Goal: Check status: Check status

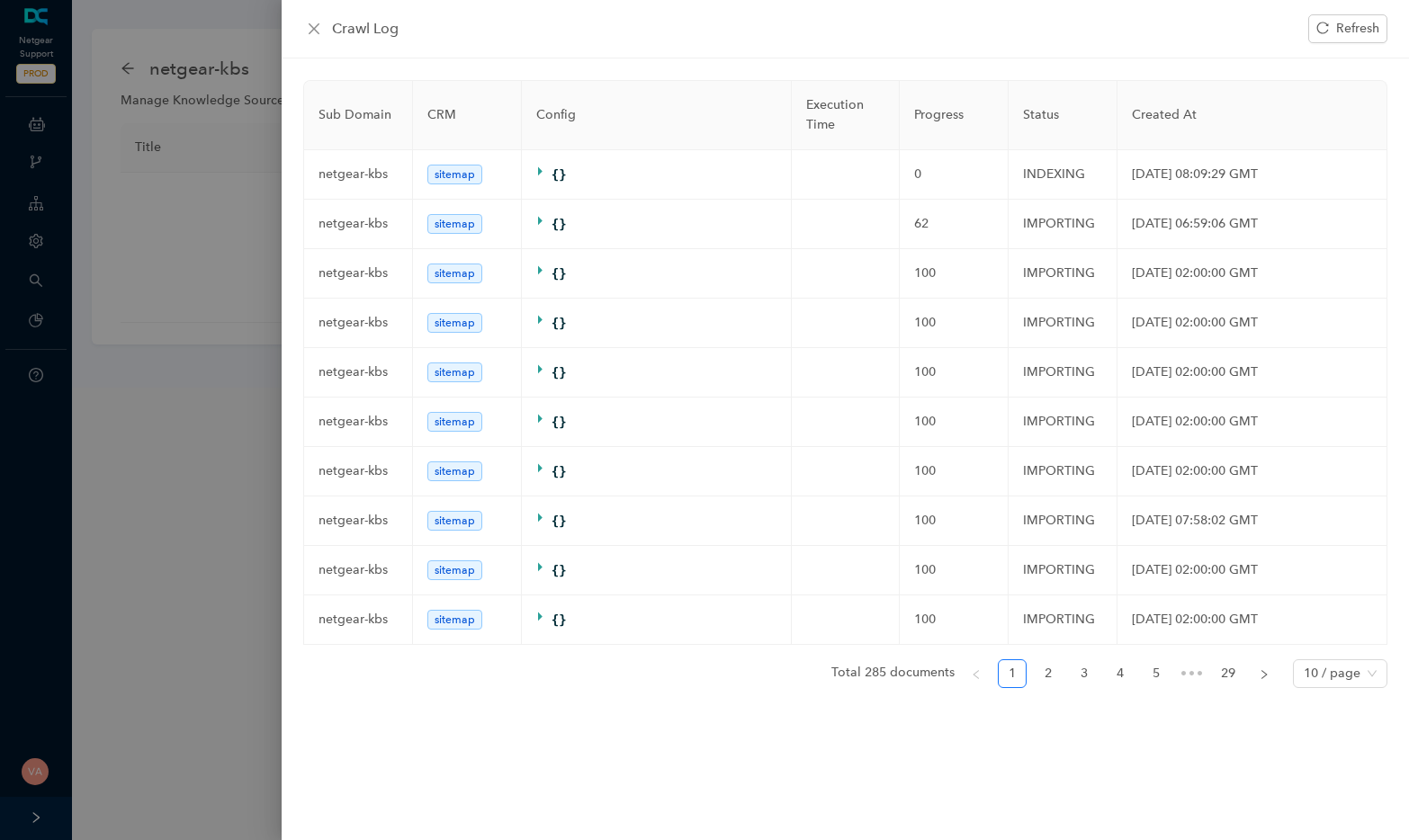
click at [1325, 29] on icon "reload" at bounding box center [1322, 27] width 13 height 13
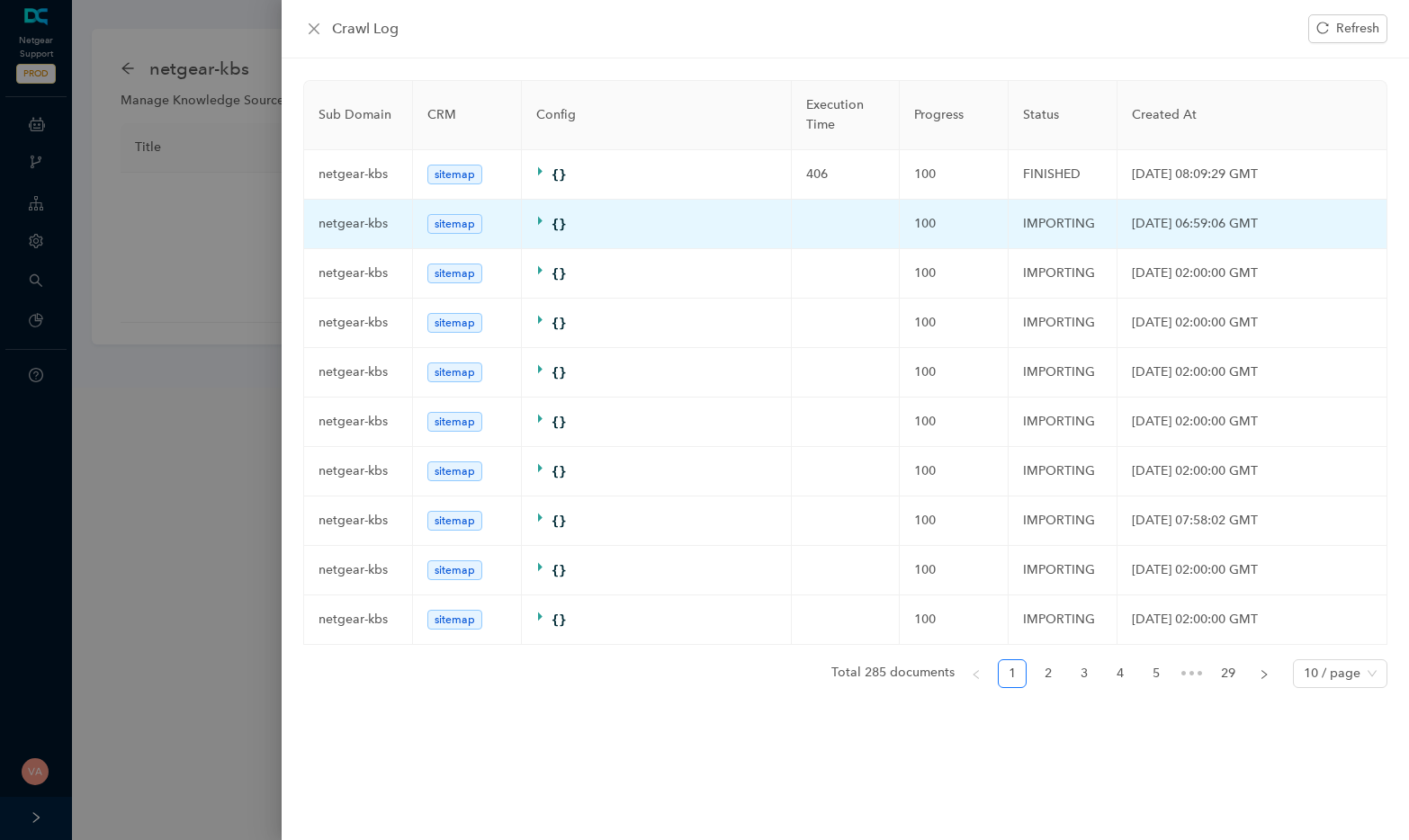
click at [1061, 212] on td "IMPORTING" at bounding box center [1063, 224] width 109 height 50
click at [1080, 219] on td "IMPORTING" at bounding box center [1063, 224] width 109 height 50
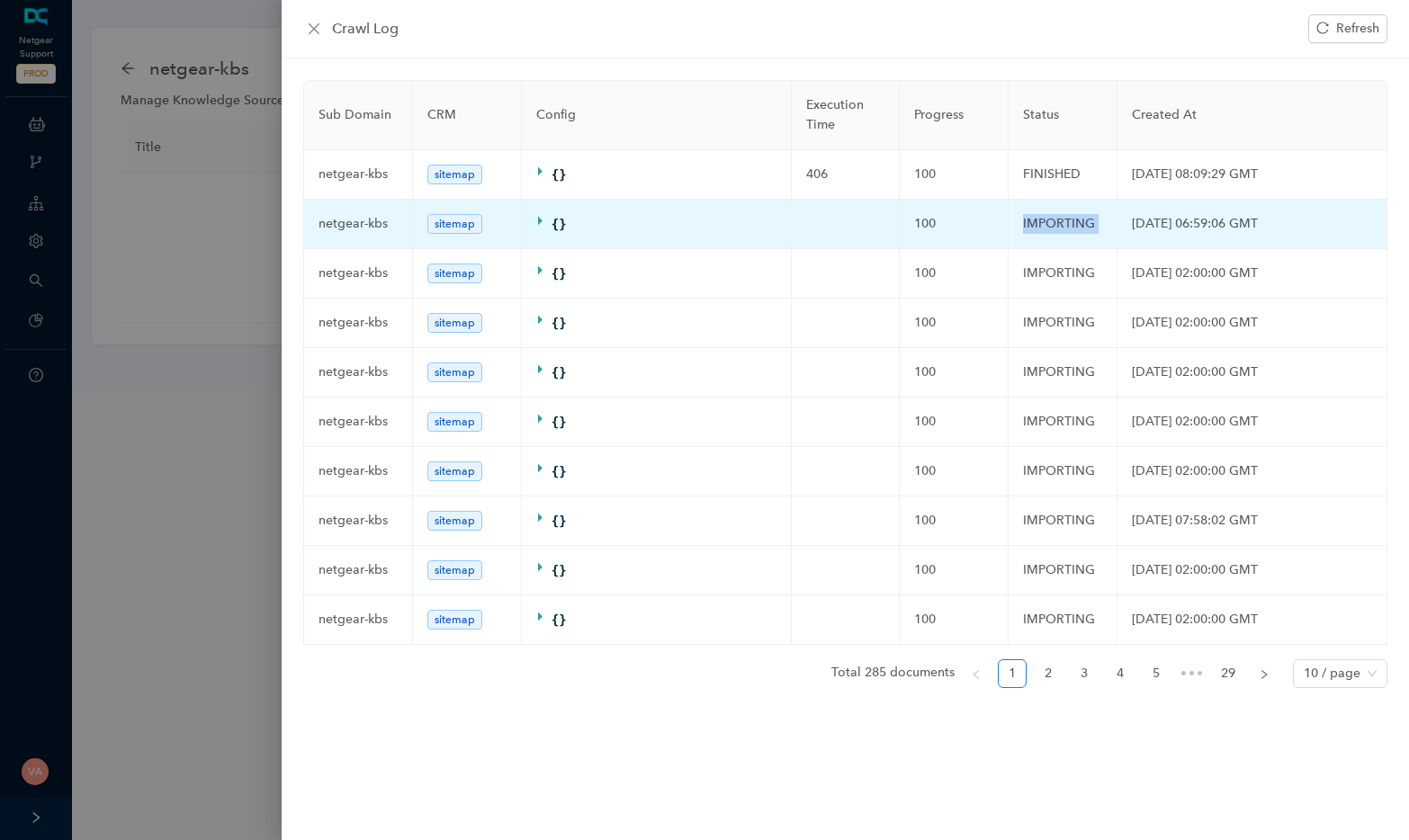
click at [1080, 219] on td "IMPORTING" at bounding box center [1063, 224] width 109 height 50
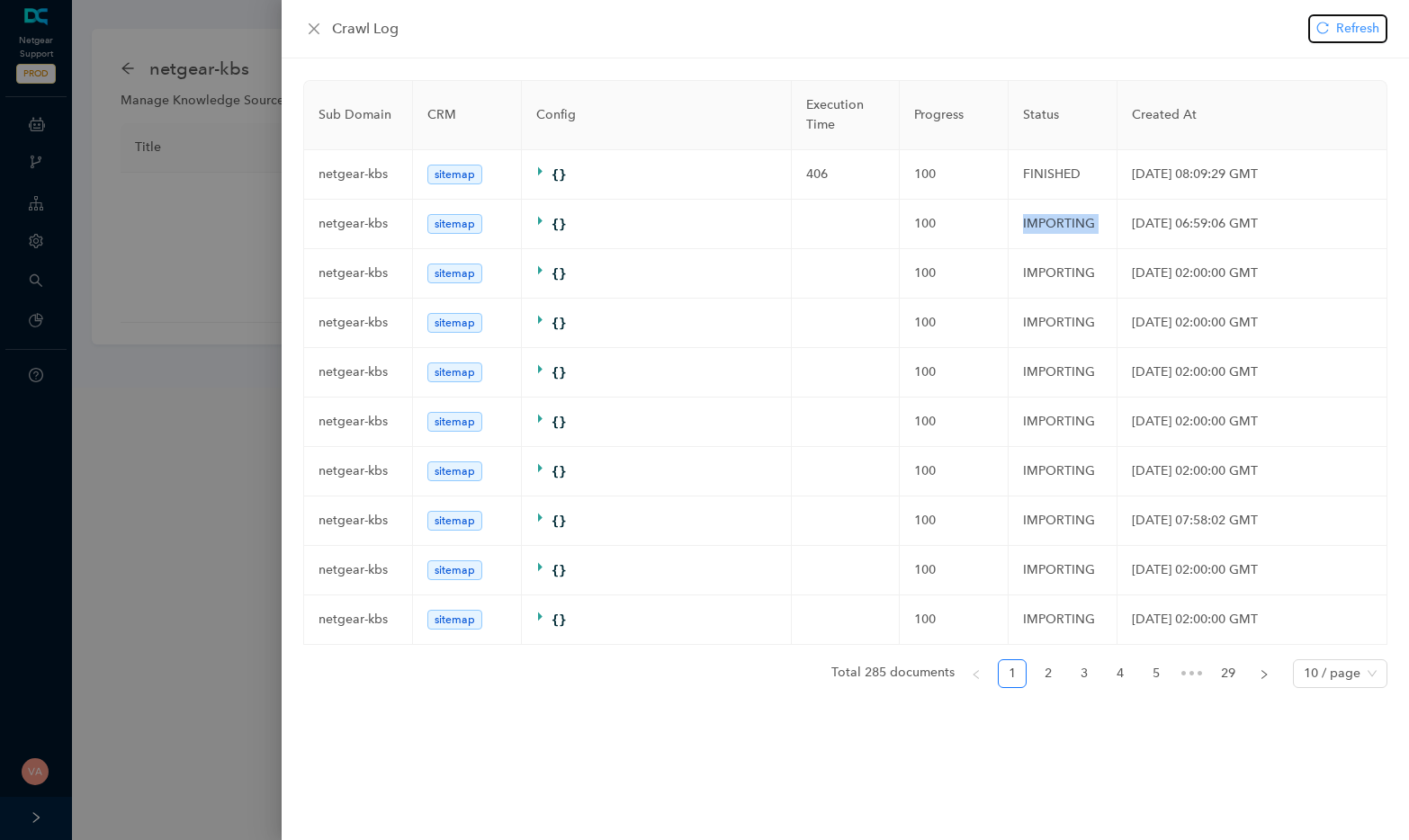
click at [1344, 35] on span "Refresh" at bounding box center [1357, 28] width 43 height 19
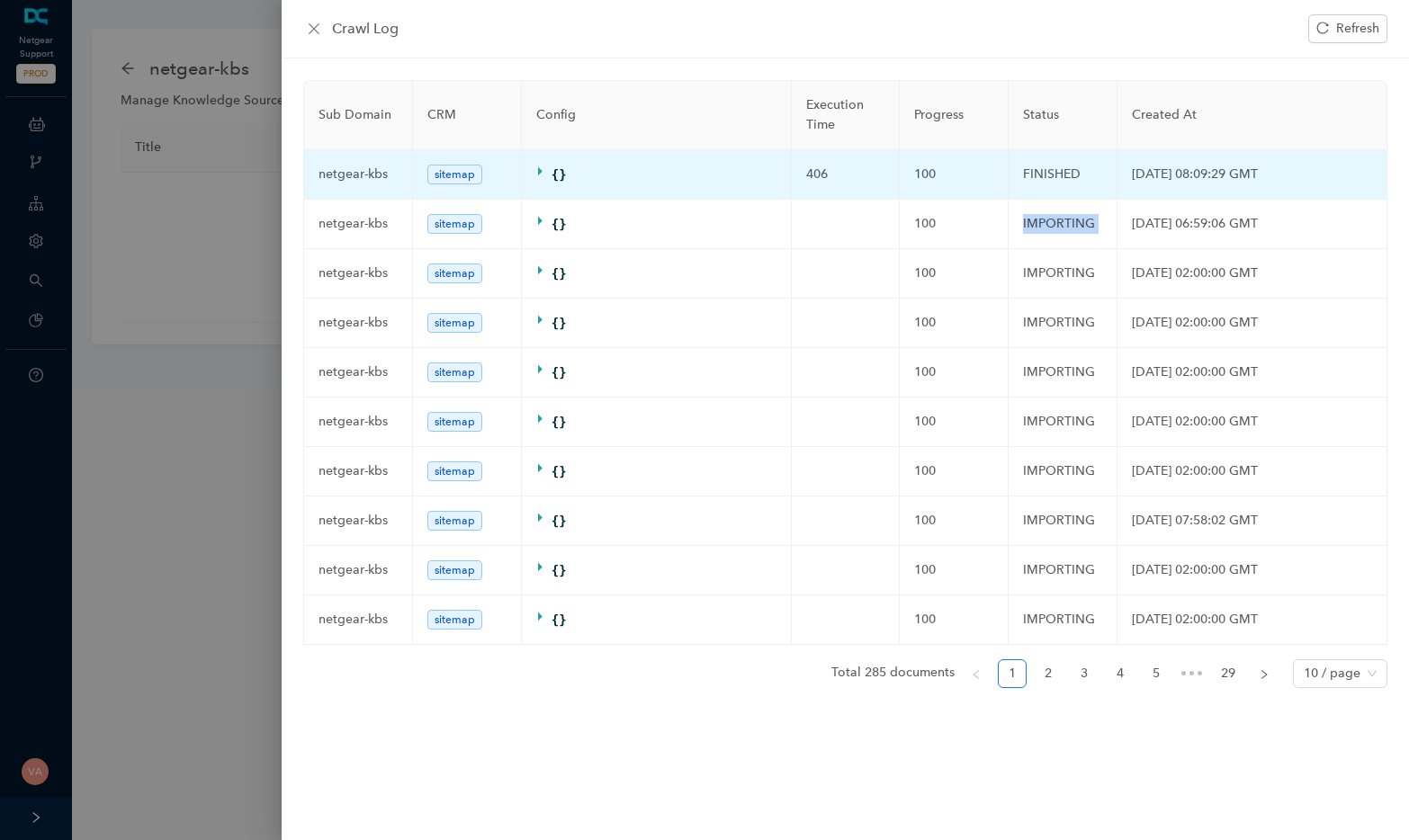
click at [1050, 177] on td "FINISHED" at bounding box center [1063, 174] width 109 height 50
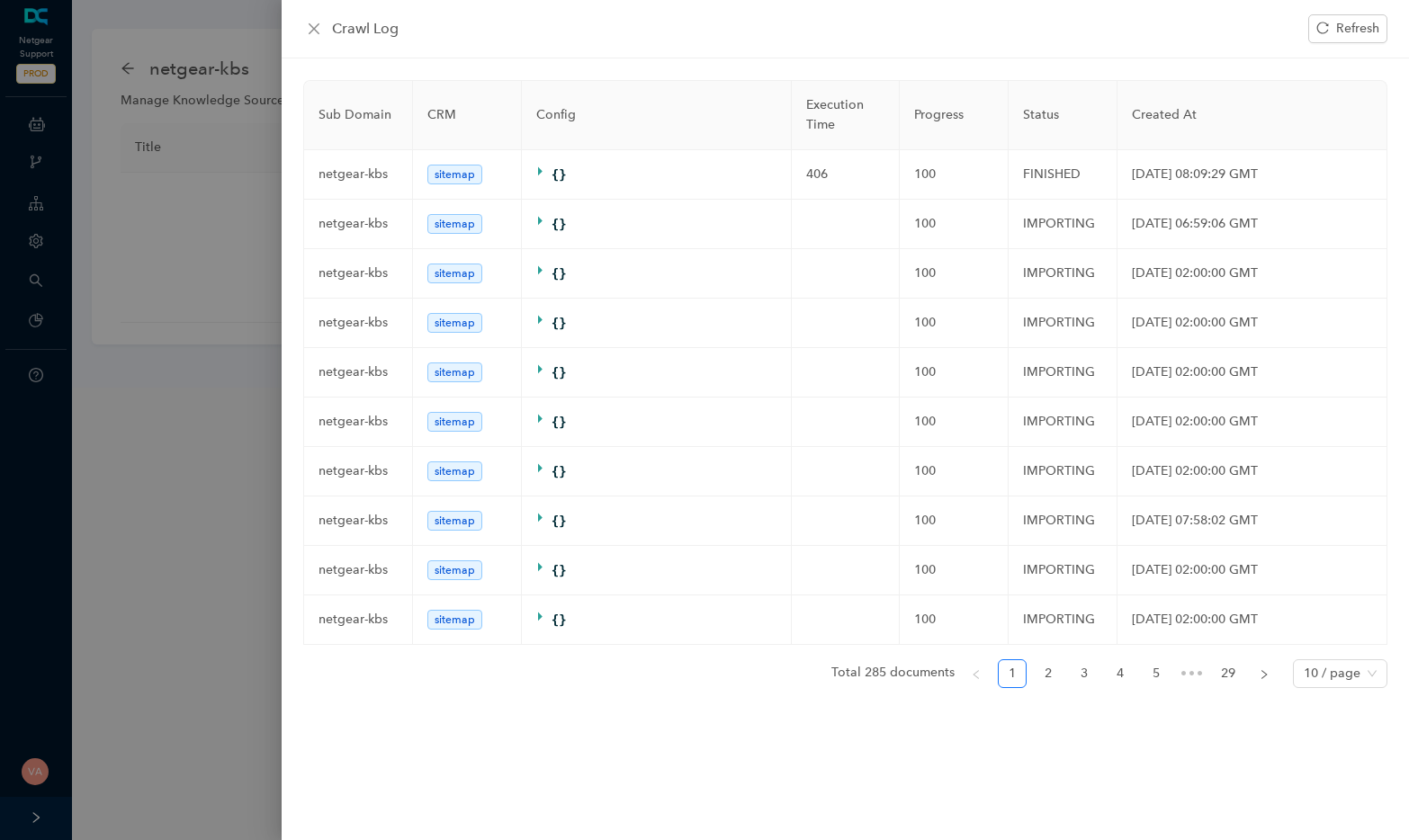
click at [174, 337] on div at bounding box center [704, 420] width 1409 height 840
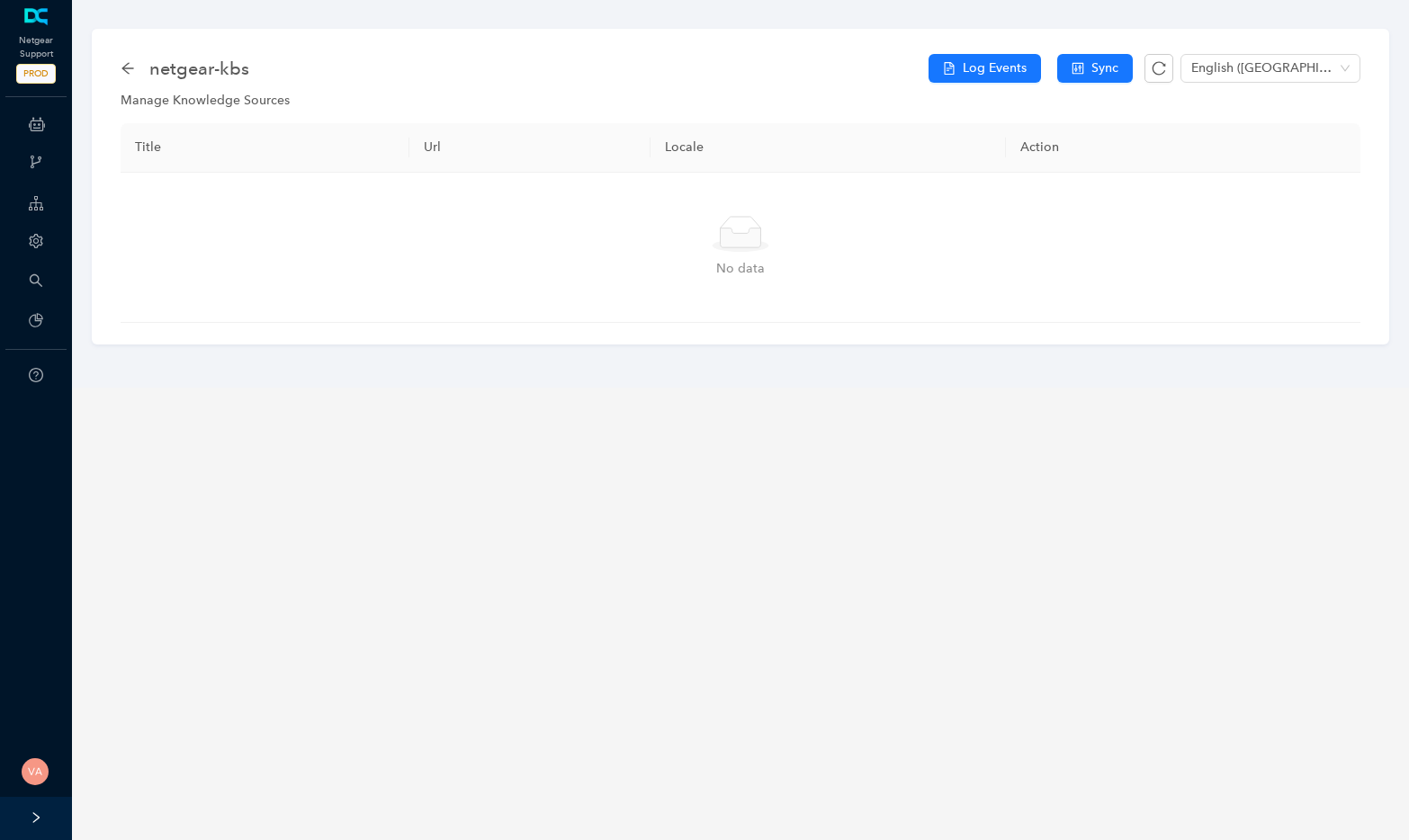
click at [112, 66] on div "netgear-kbs Log Events Sync English ([GEOGRAPHIC_DATA]) Manage Knowledge Source…" at bounding box center [740, 187] width 1297 height 315
click at [128, 67] on icon "arrow-left" at bounding box center [128, 68] width 12 height 12
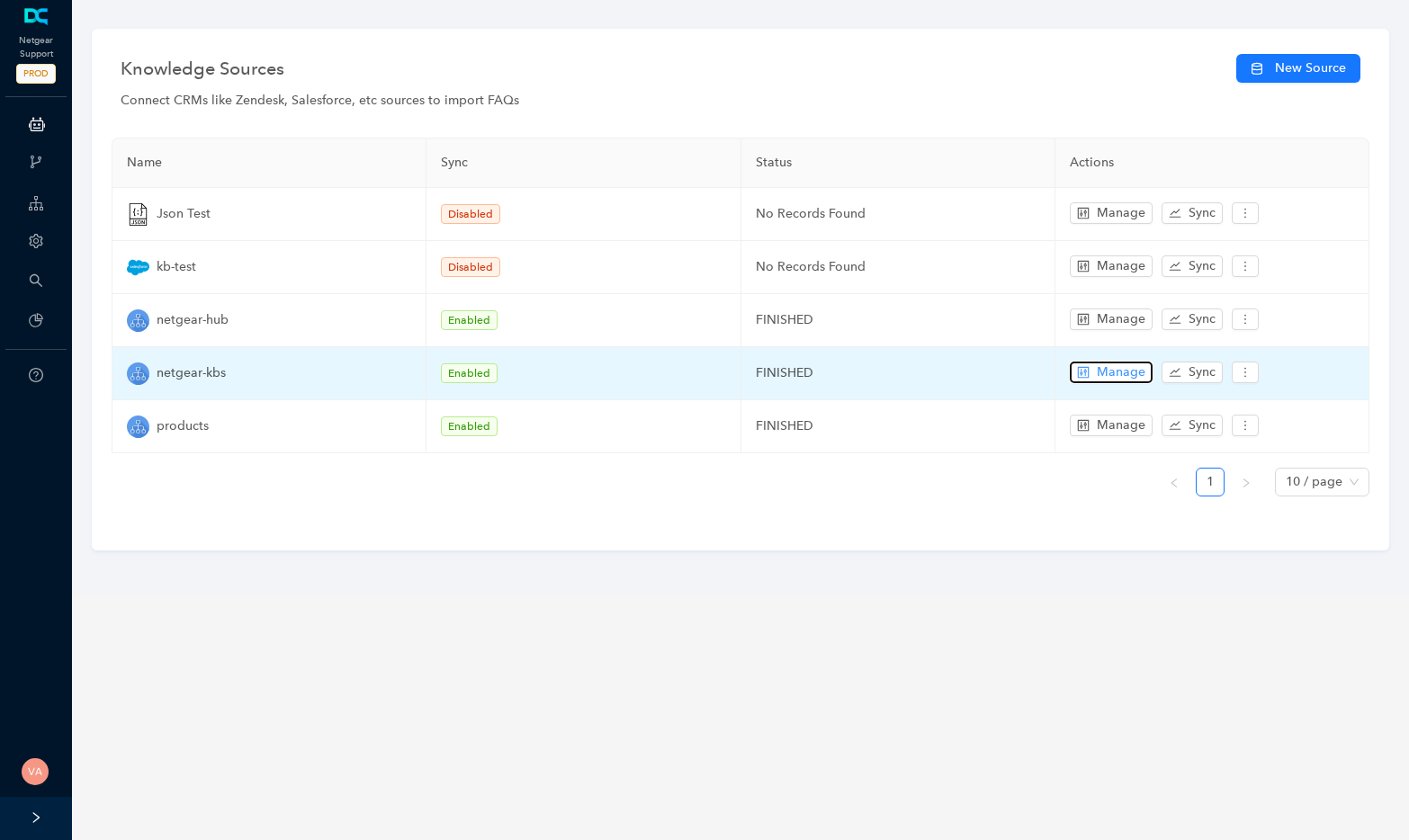
click at [1109, 378] on span "Manage" at bounding box center [1121, 372] width 49 height 19
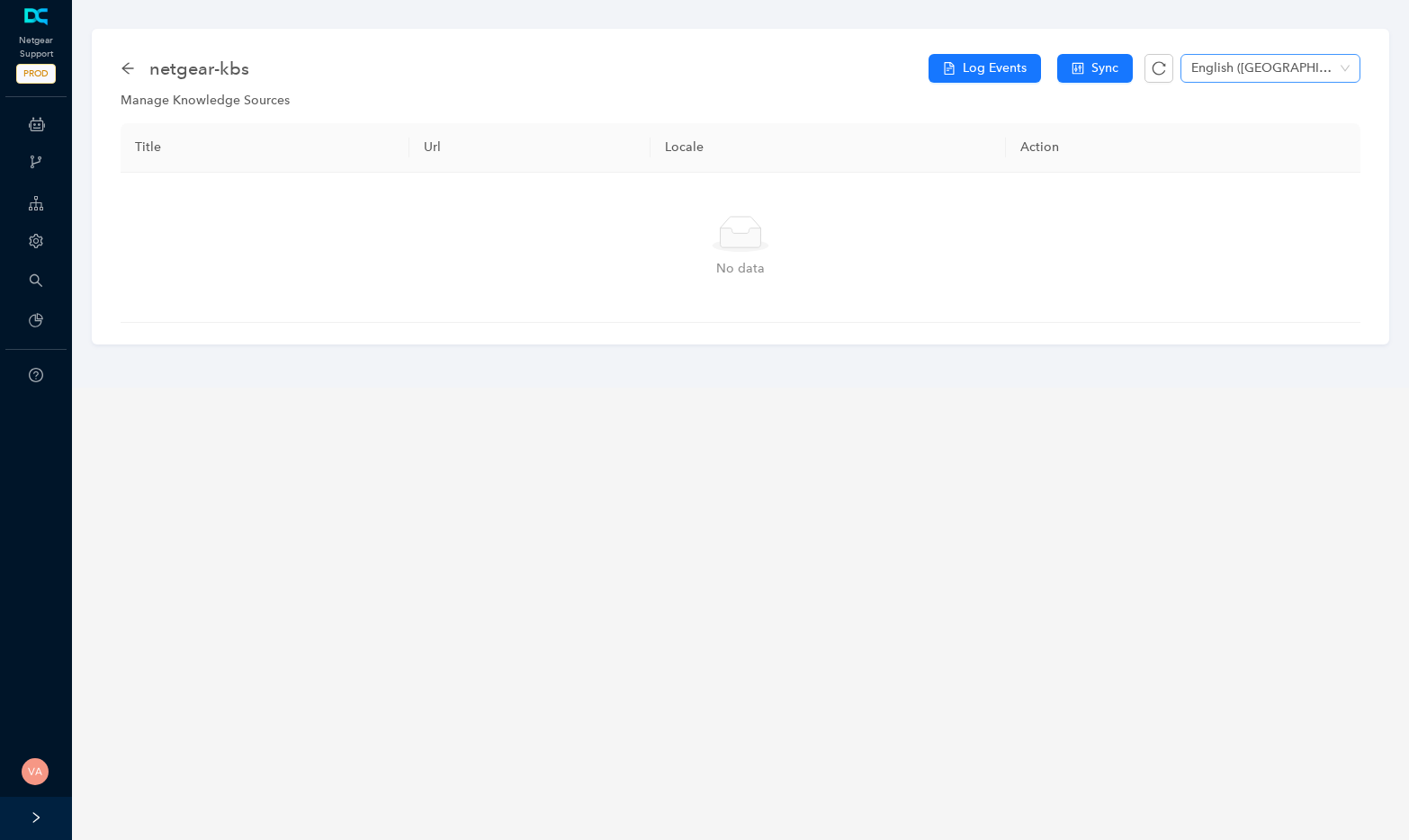
click at [1256, 81] on span "English ([GEOGRAPHIC_DATA])" at bounding box center [1270, 68] width 159 height 27
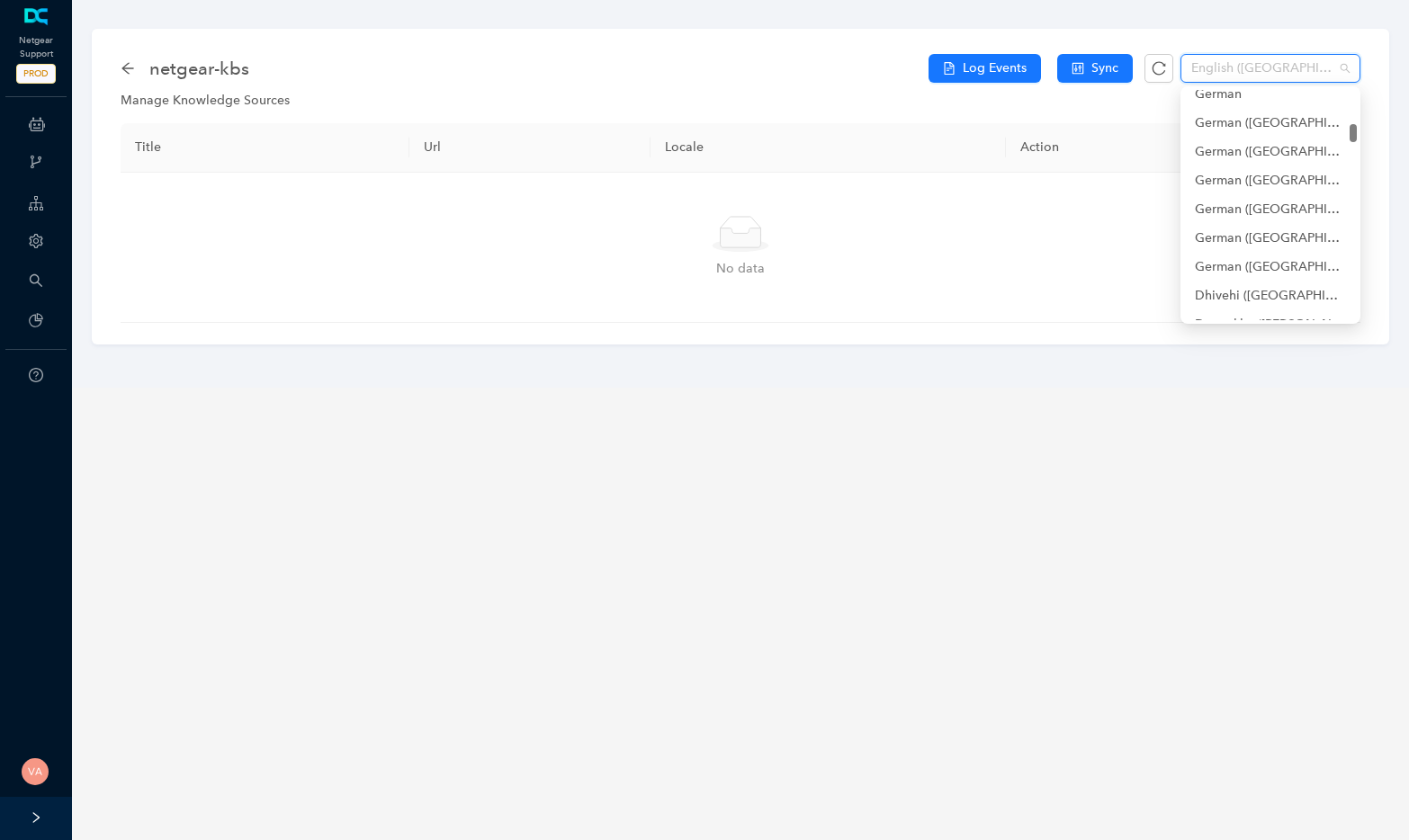
scroll to position [2832, 0]
click at [1237, 214] on div "English" at bounding box center [1270, 206] width 151 height 19
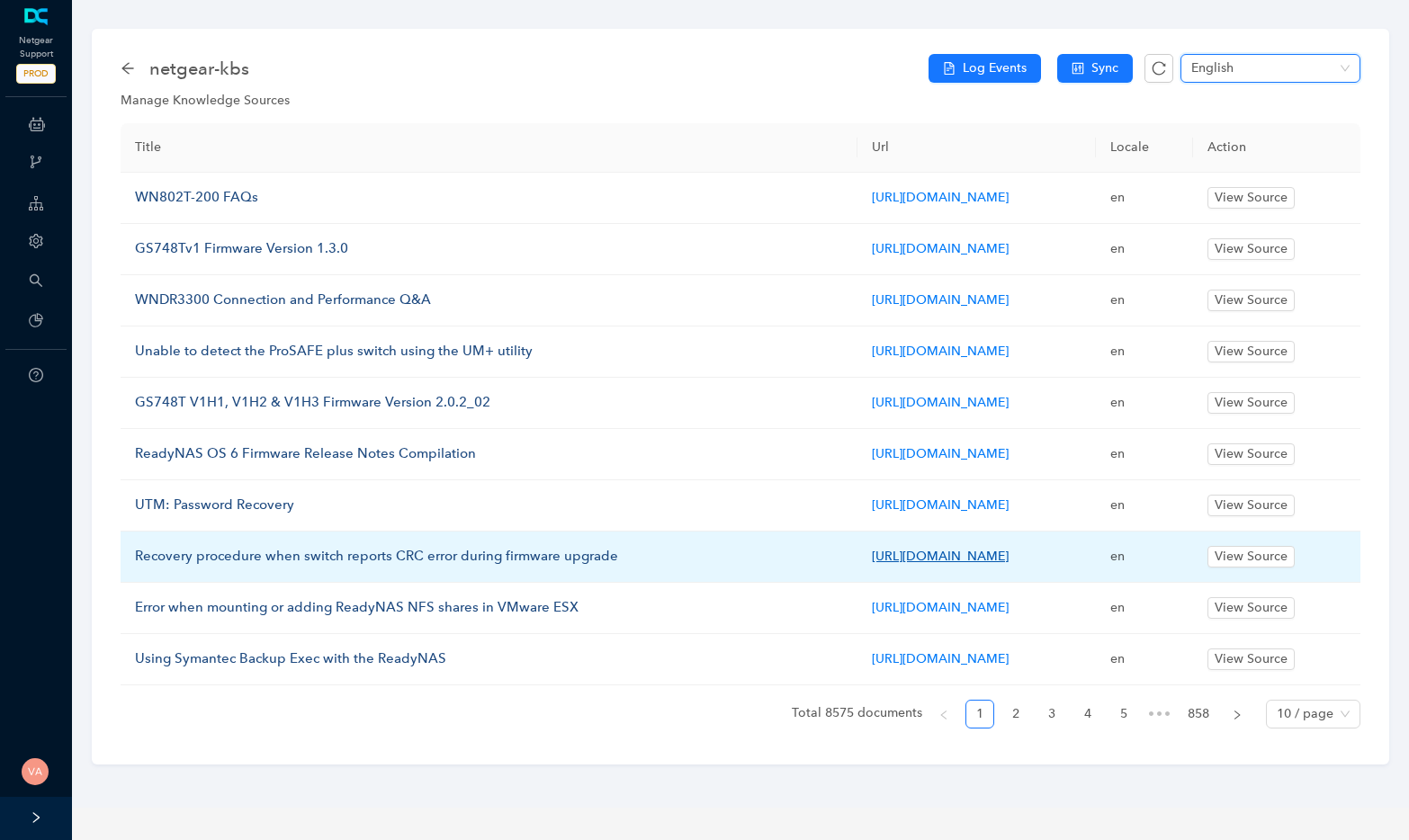
scroll to position [9, 0]
